Goal: Task Accomplishment & Management: Manage account settings

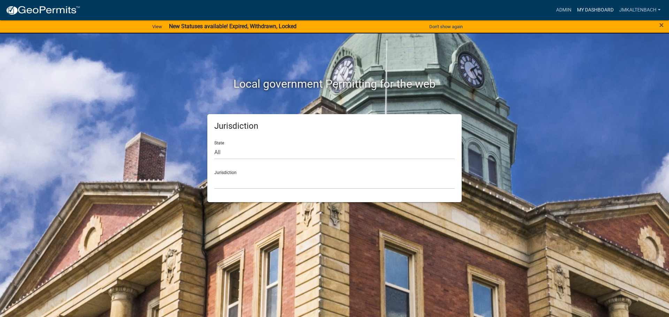
click at [589, 8] on link "My Dashboard" at bounding box center [595, 9] width 42 height 13
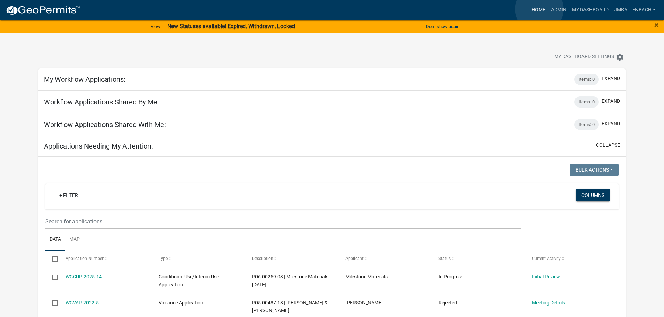
click at [539, 9] on link "Home" at bounding box center [538, 9] width 20 height 13
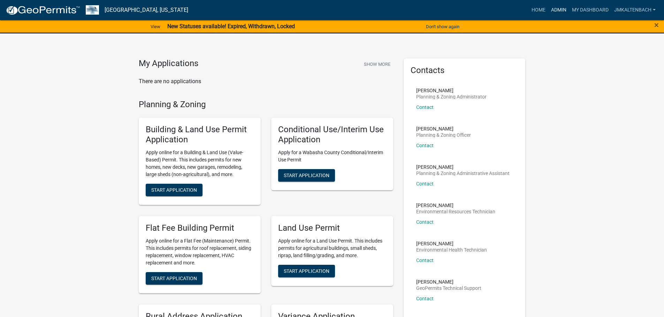
click at [555, 9] on link "Admin" at bounding box center [558, 9] width 21 height 13
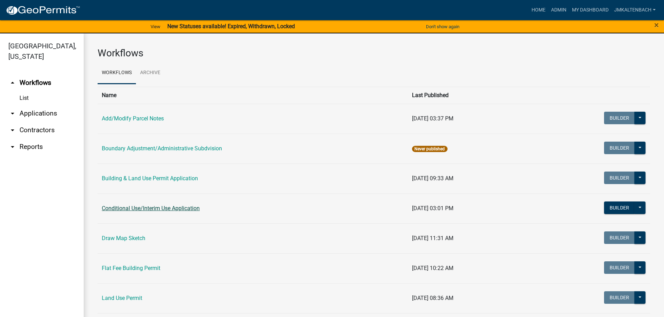
click at [173, 208] on link "Conditional Use/Interim Use Application" at bounding box center [151, 208] width 98 height 7
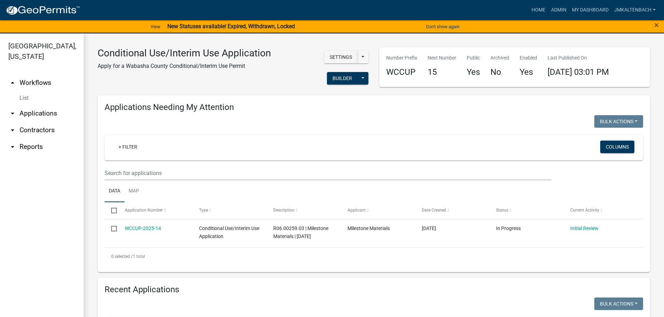
click at [32, 111] on link "arrow_drop_down Applications" at bounding box center [42, 113] width 84 height 17
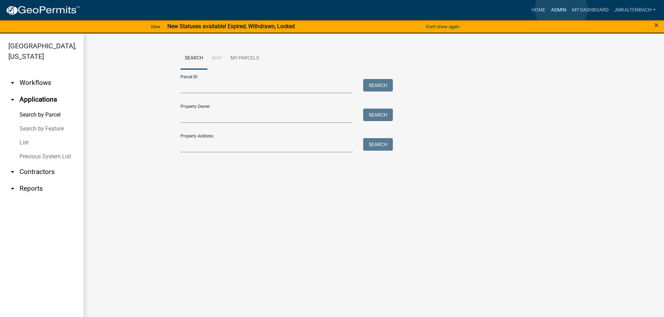
click at [561, 9] on link "Admin" at bounding box center [558, 9] width 21 height 13
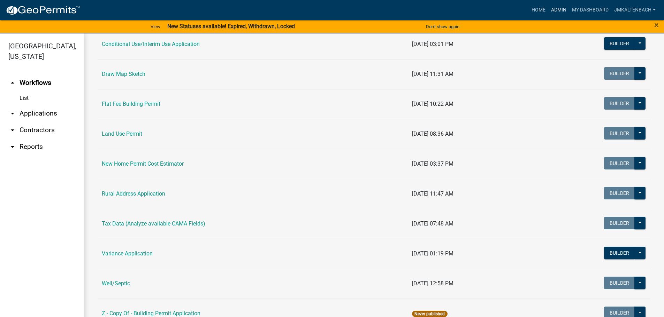
scroll to position [187, 0]
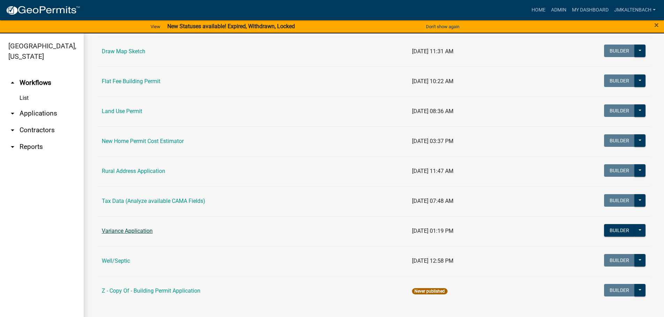
click at [136, 232] on link "Variance Application" at bounding box center [127, 231] width 51 height 7
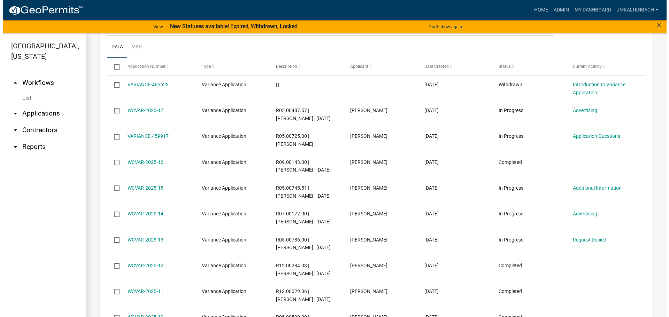
scroll to position [348, 0]
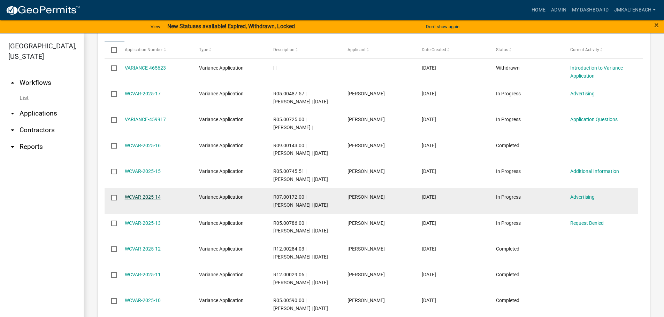
click at [155, 200] on link "WCVAR-2025-14" at bounding box center [143, 197] width 36 height 6
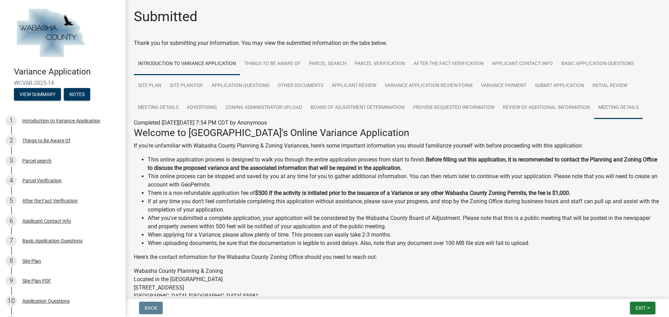
click at [612, 107] on link "Meeting Details" at bounding box center [618, 108] width 49 height 22
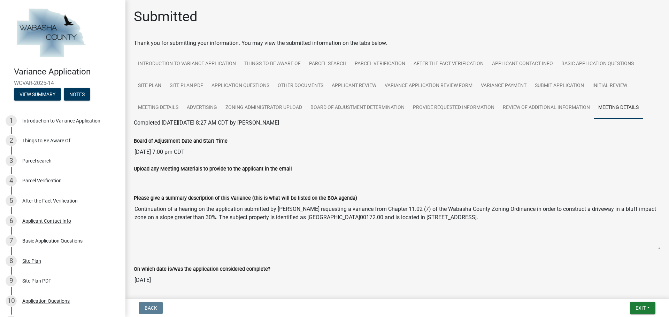
drag, startPoint x: 134, startPoint y: 209, endPoint x: 626, endPoint y: 219, distance: 492.4
click at [626, 219] on textarea "Continuation of a hearing on the application submitted by [PERSON_NAME] request…" at bounding box center [397, 225] width 527 height 47
click at [431, 156] on input "[DATE] 7:00 pm CDT" at bounding box center [397, 152] width 527 height 14
click at [650, 311] on button "Exit" at bounding box center [642, 308] width 25 height 13
click at [616, 291] on button "Save & Exit" at bounding box center [628, 290] width 56 height 17
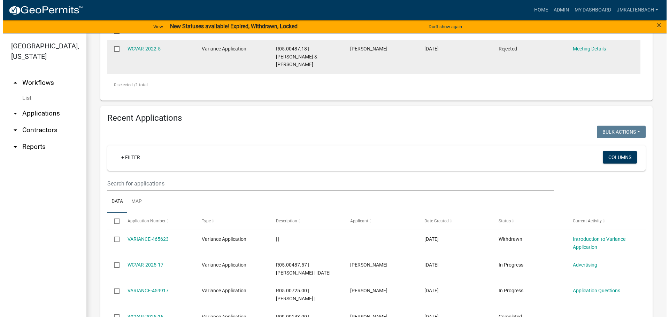
scroll to position [279, 0]
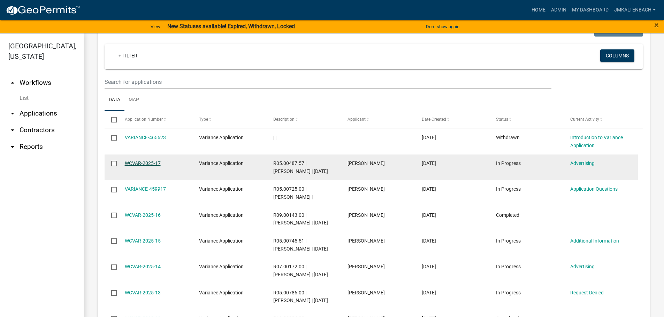
click at [148, 166] on link "WCVAR-2025-17" at bounding box center [143, 164] width 36 height 6
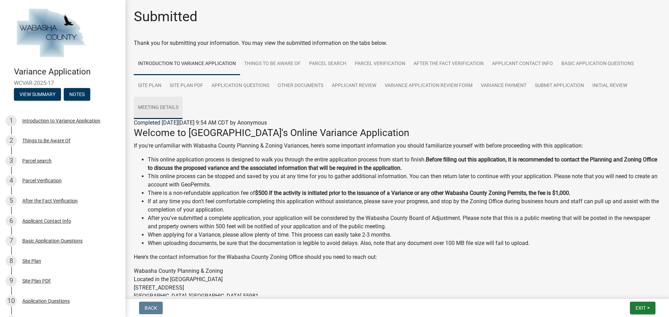
click at [163, 108] on link "Meeting Details" at bounding box center [158, 108] width 49 height 22
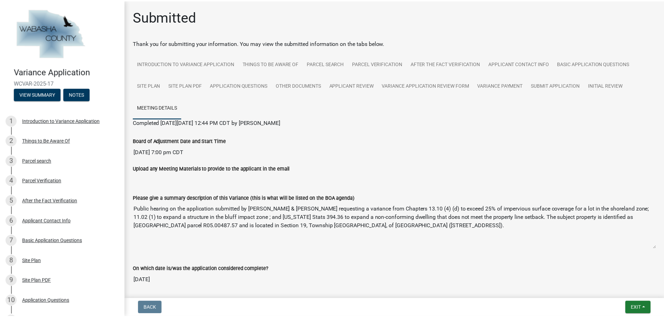
scroll to position [32, 0]
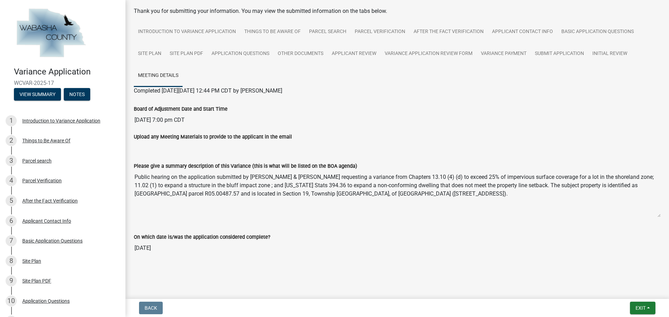
drag, startPoint x: 134, startPoint y: 174, endPoint x: 523, endPoint y: 193, distance: 388.9
click at [523, 193] on textarea "Public hearing on the application submitted by [PERSON_NAME] & [PERSON_NAME] re…" at bounding box center [397, 193] width 527 height 47
click at [552, 133] on div "Upload any Meeting Materials to provide to the applicant in the email" at bounding box center [397, 137] width 527 height 8
click at [652, 305] on button "Exit" at bounding box center [642, 308] width 25 height 13
click at [618, 288] on button "Save & Exit" at bounding box center [628, 290] width 56 height 17
